Goal: Transaction & Acquisition: Purchase product/service

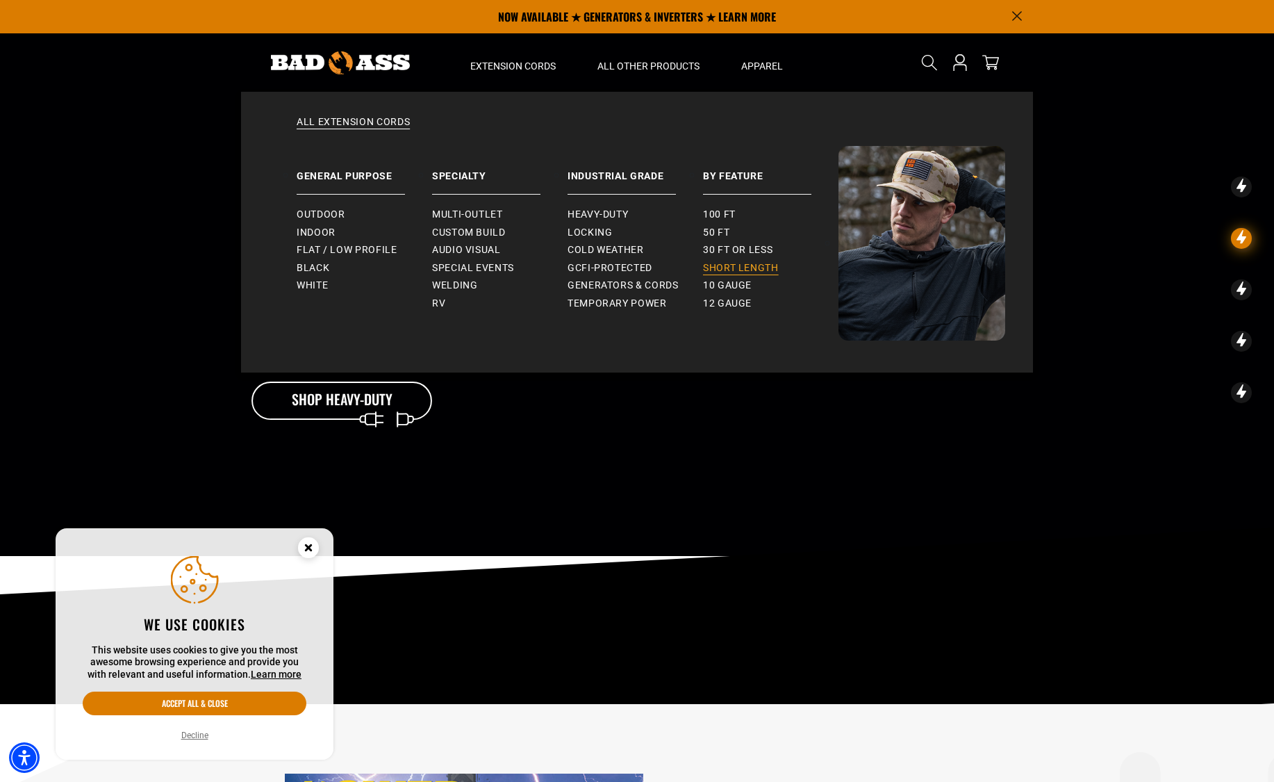
click at [750, 269] on span "Short Length" at bounding box center [741, 268] width 76 height 13
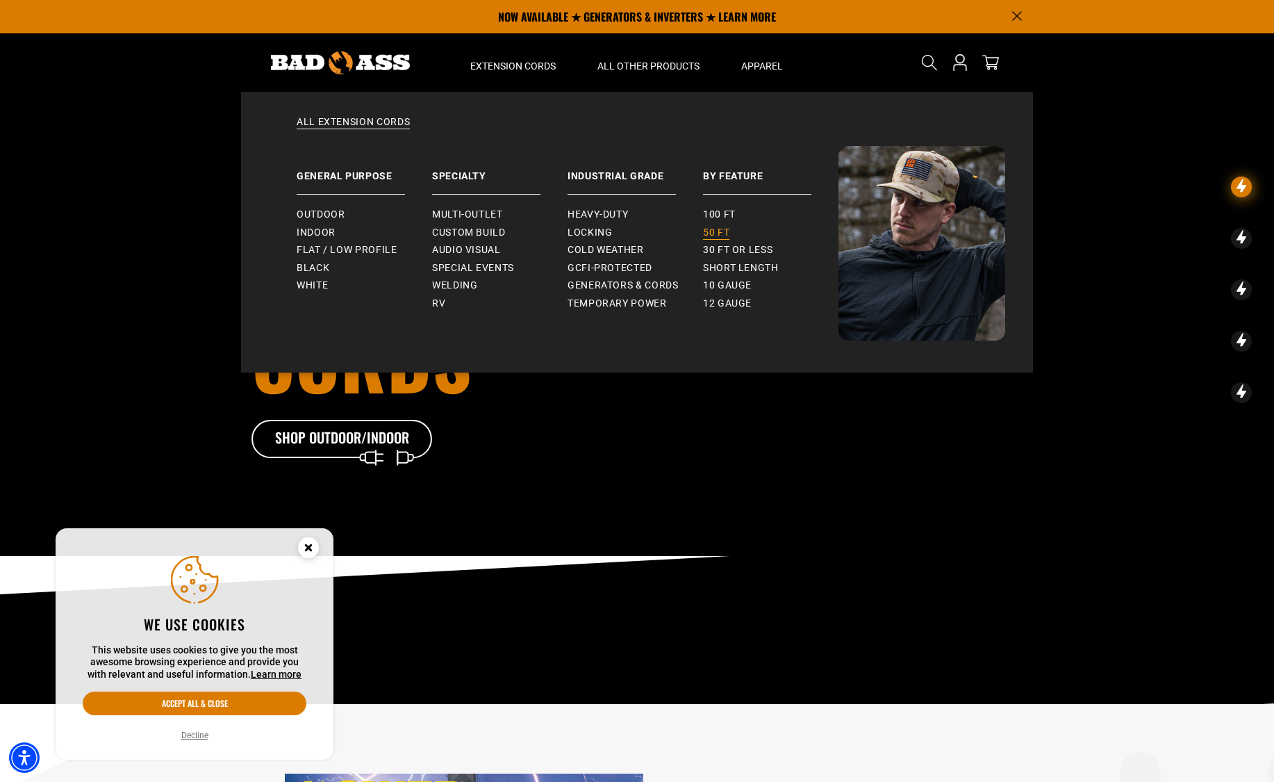
click at [716, 230] on span "50 ft" at bounding box center [716, 232] width 26 height 13
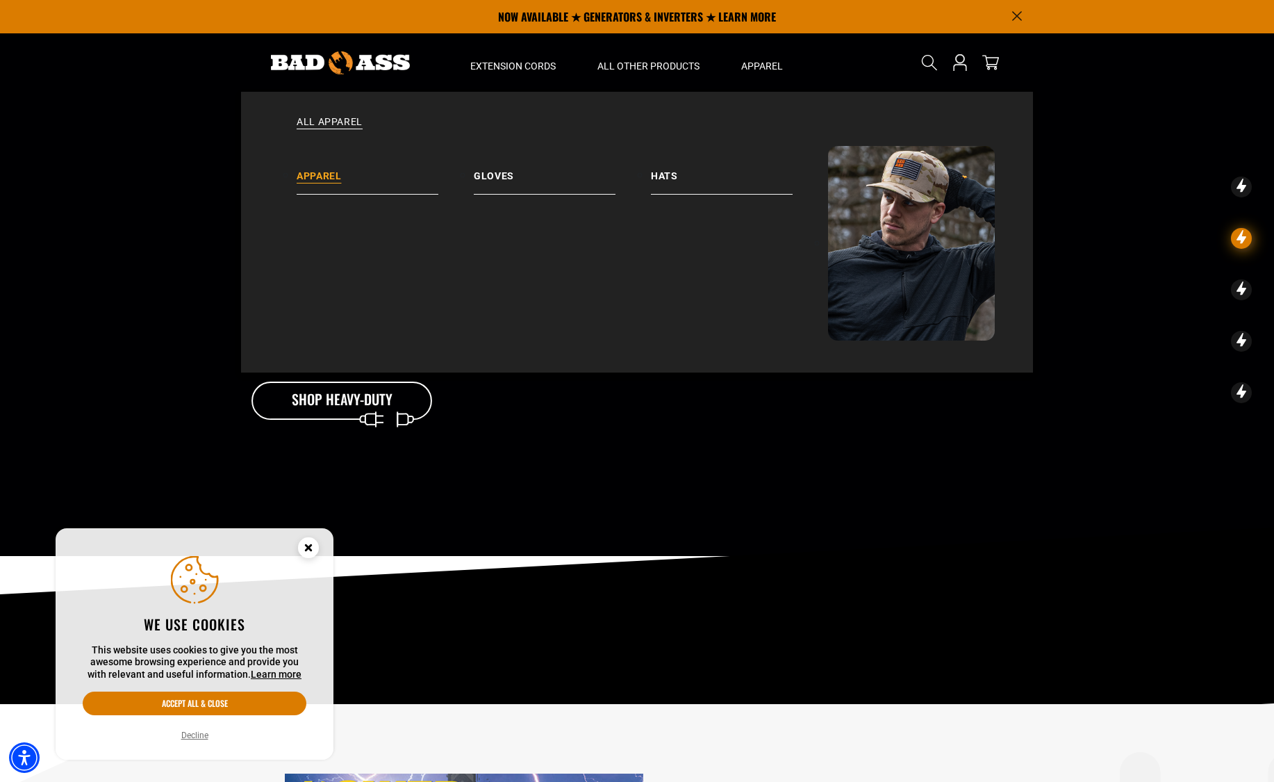
click at [344, 178] on link "Apparel" at bounding box center [385, 170] width 177 height 49
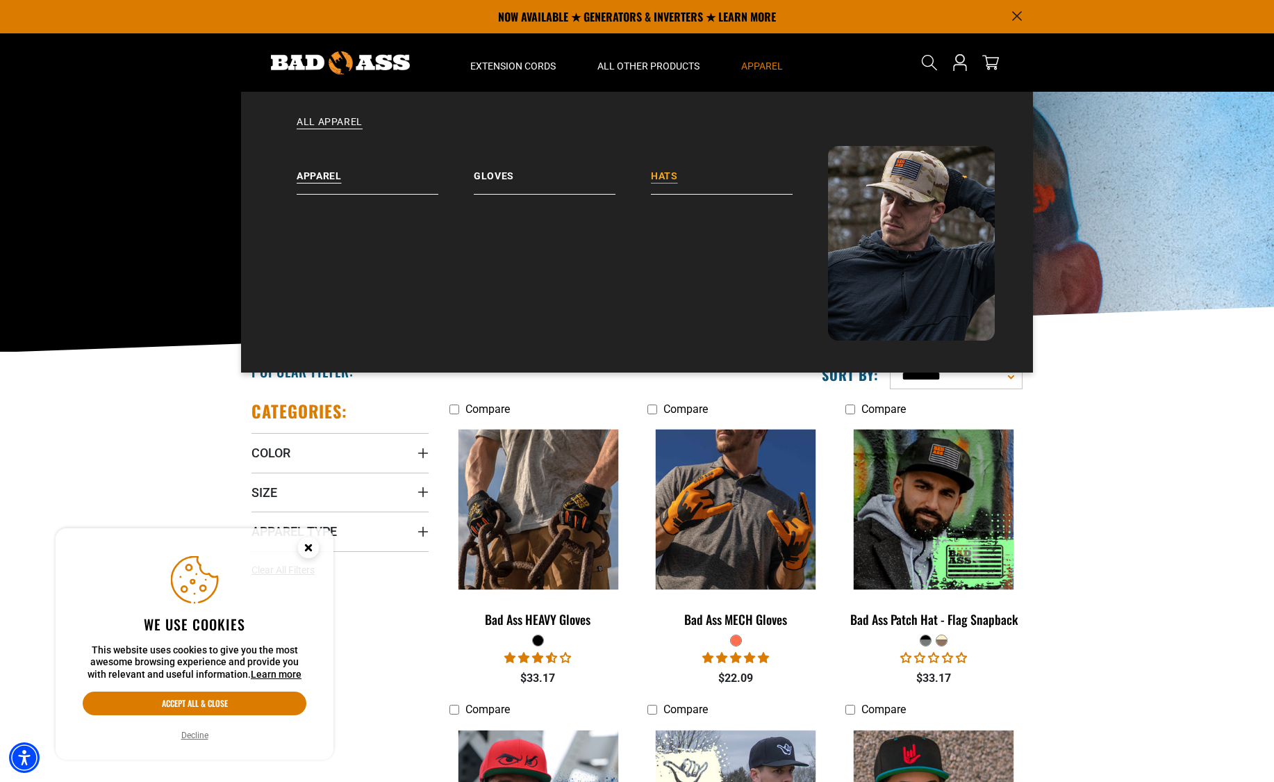
click at [666, 174] on link "Hats" at bounding box center [739, 170] width 177 height 49
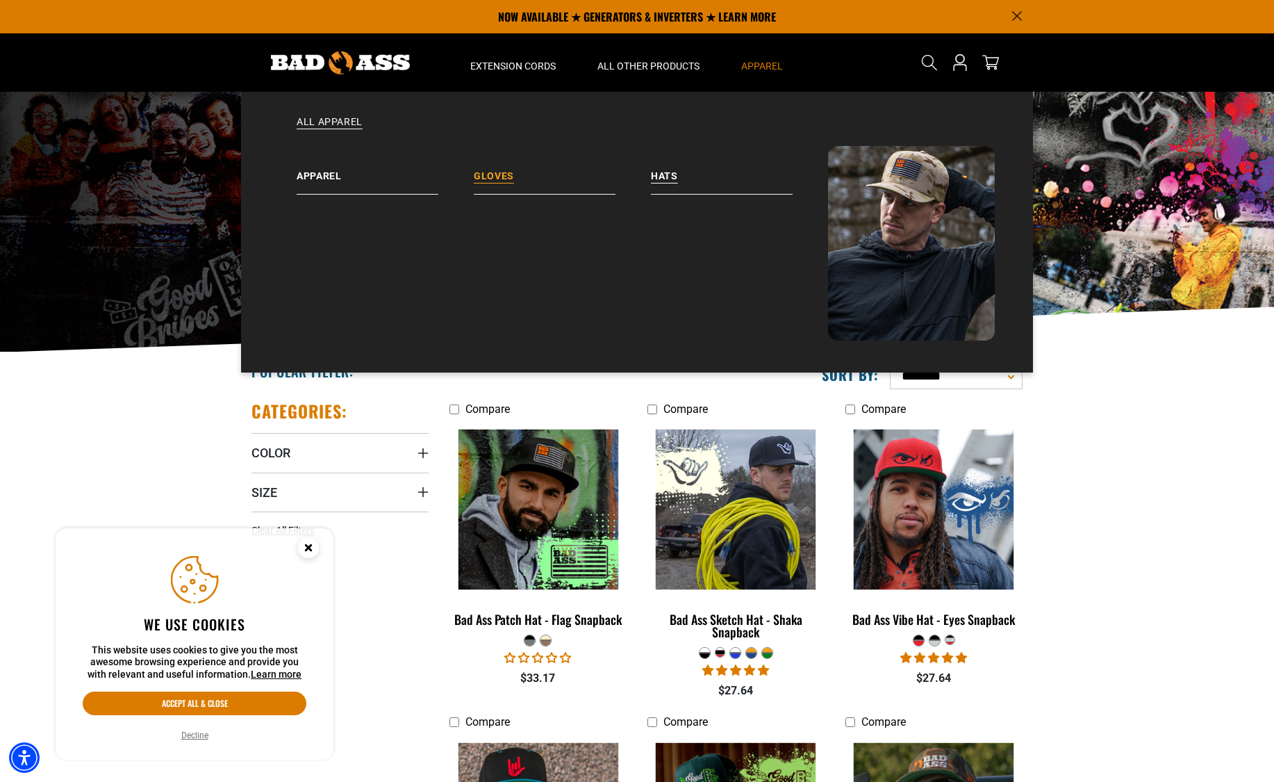
click at [497, 177] on link "Gloves" at bounding box center [562, 170] width 177 height 49
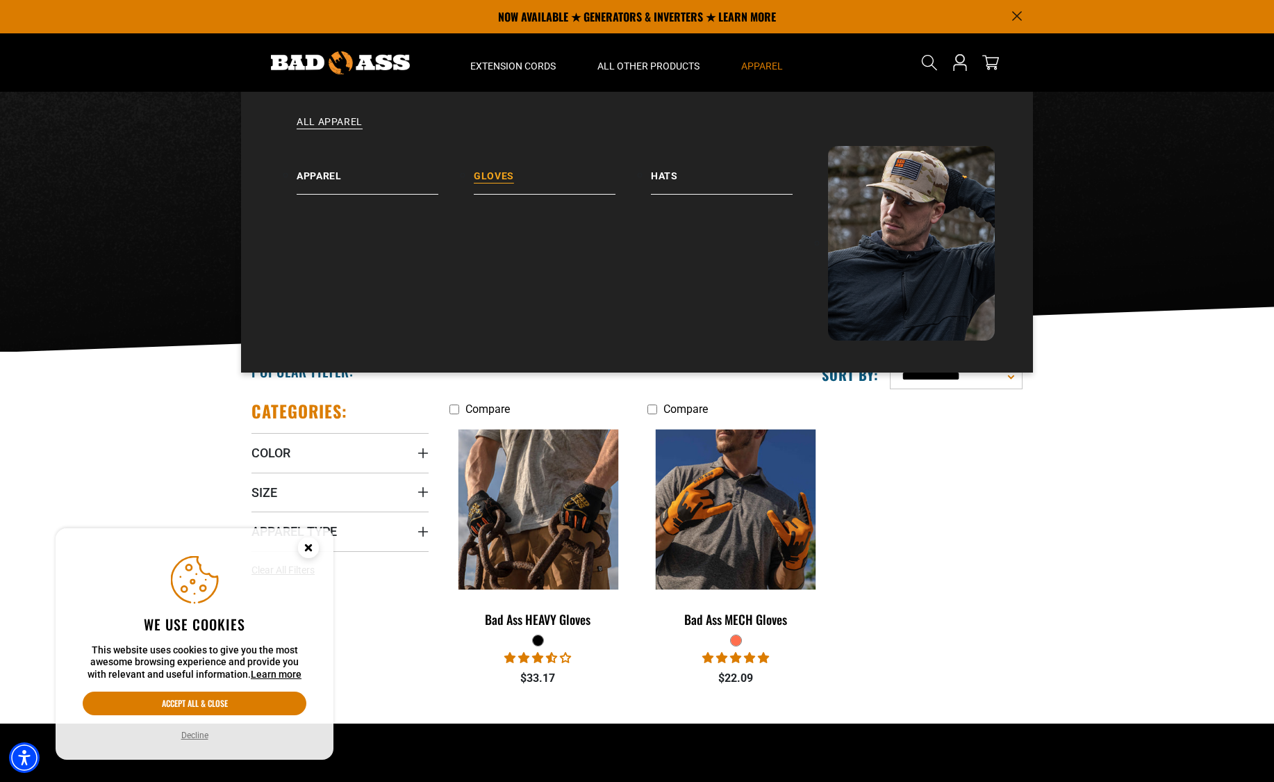
click at [497, 172] on link "Gloves" at bounding box center [562, 170] width 177 height 49
